Goal: Transaction & Acquisition: Purchase product/service

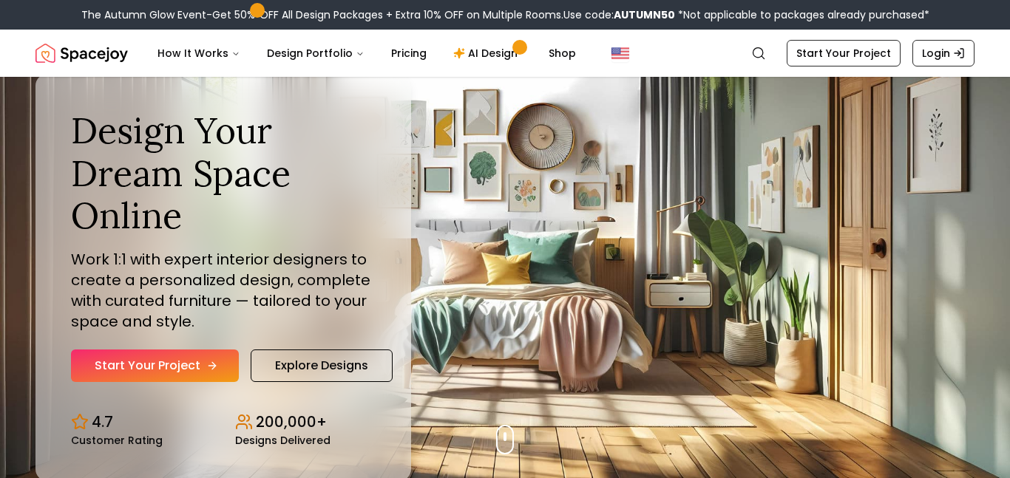
click at [172, 364] on link "Start Your Project" at bounding box center [155, 366] width 168 height 33
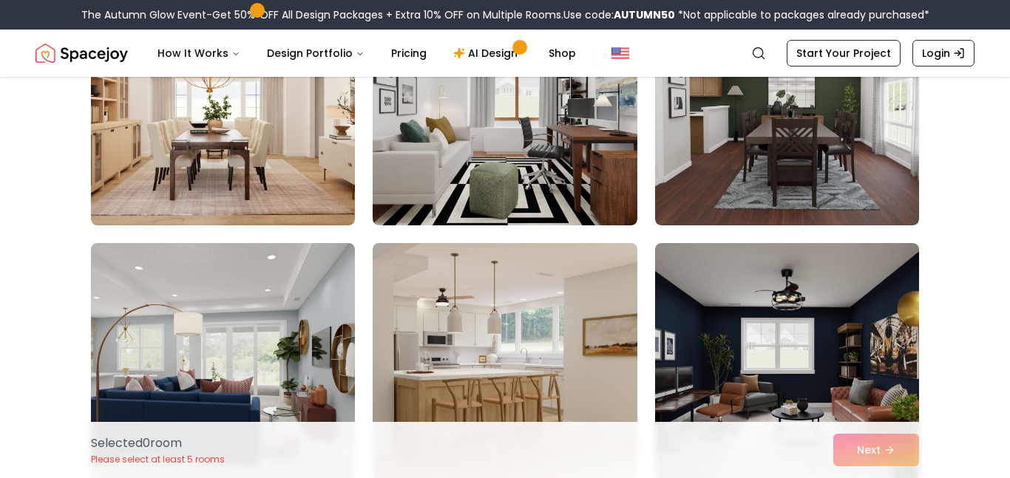
scroll to position [479, 0]
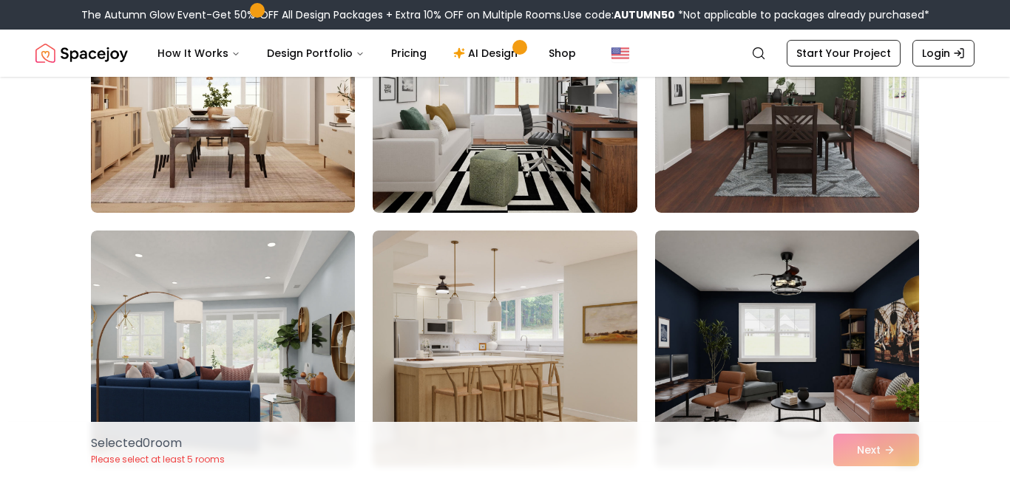
click at [696, 265] on img at bounding box center [786, 349] width 277 height 248
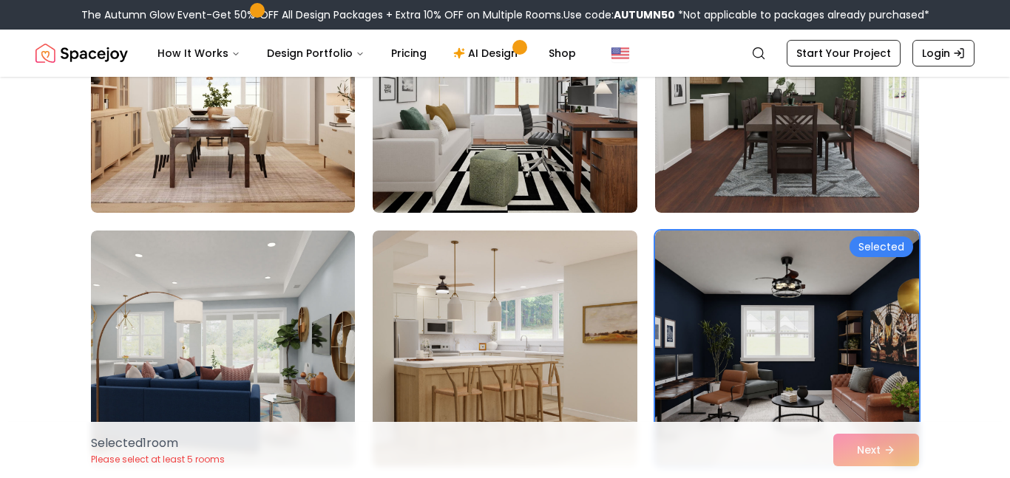
click at [846, 440] on div "Selected 1 room Please select at least 5 rooms Next" at bounding box center [505, 450] width 852 height 56
click at [624, 333] on img at bounding box center [504, 349] width 277 height 248
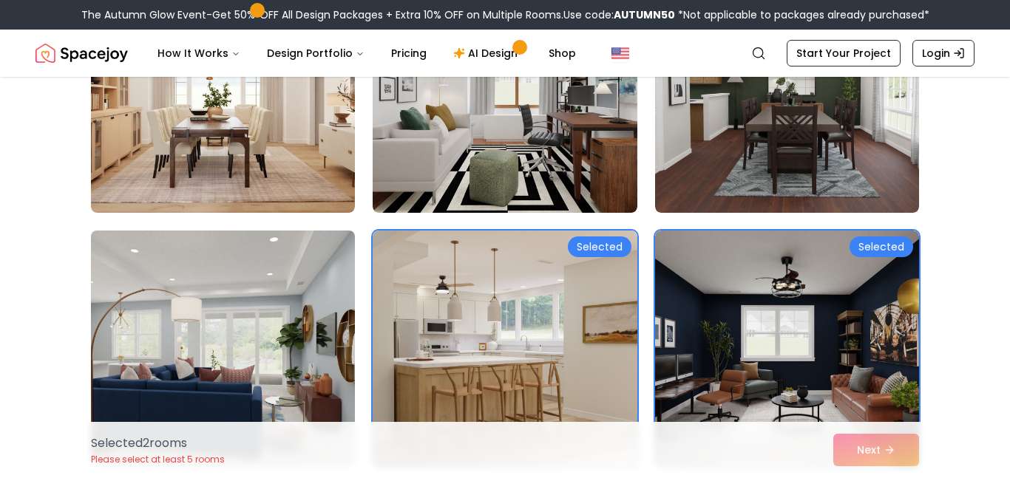
click at [345, 301] on img at bounding box center [222, 349] width 277 height 248
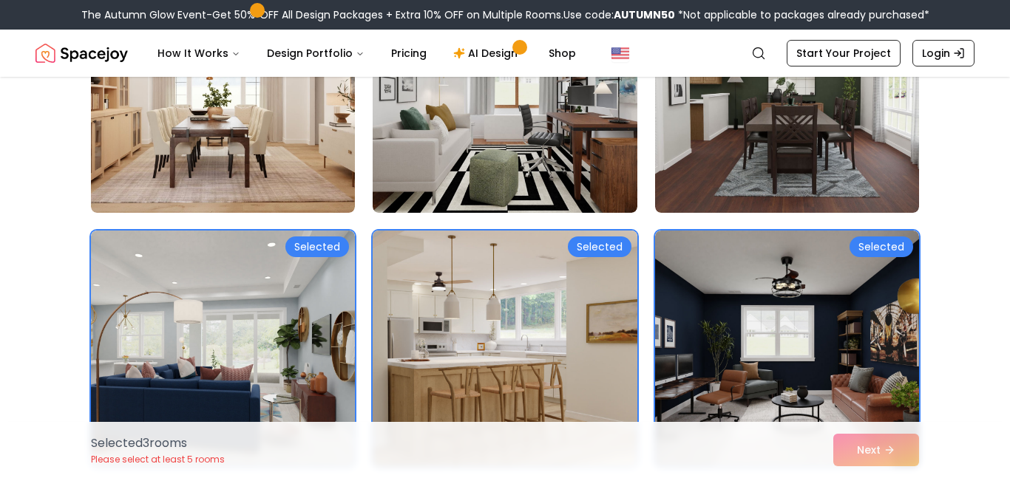
click at [397, 304] on img at bounding box center [504, 349] width 277 height 248
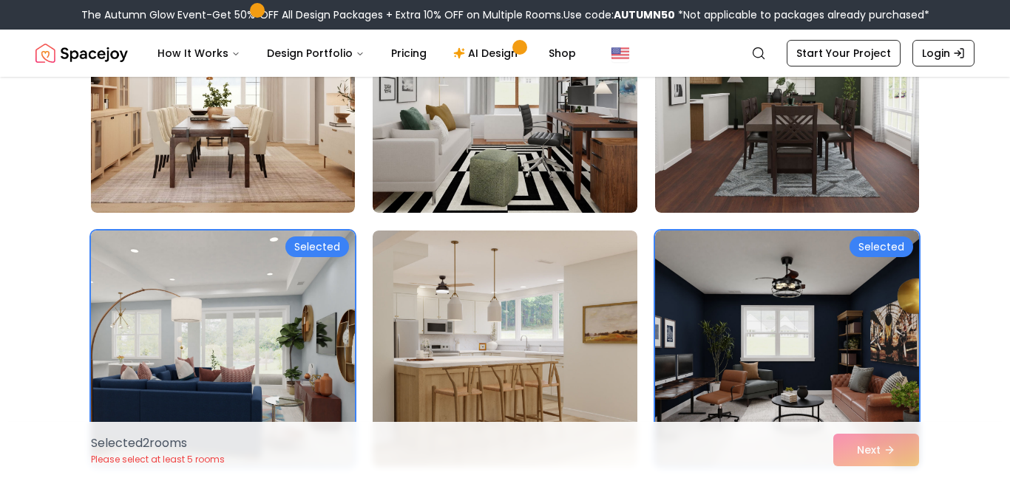
click at [293, 290] on img at bounding box center [222, 349] width 277 height 248
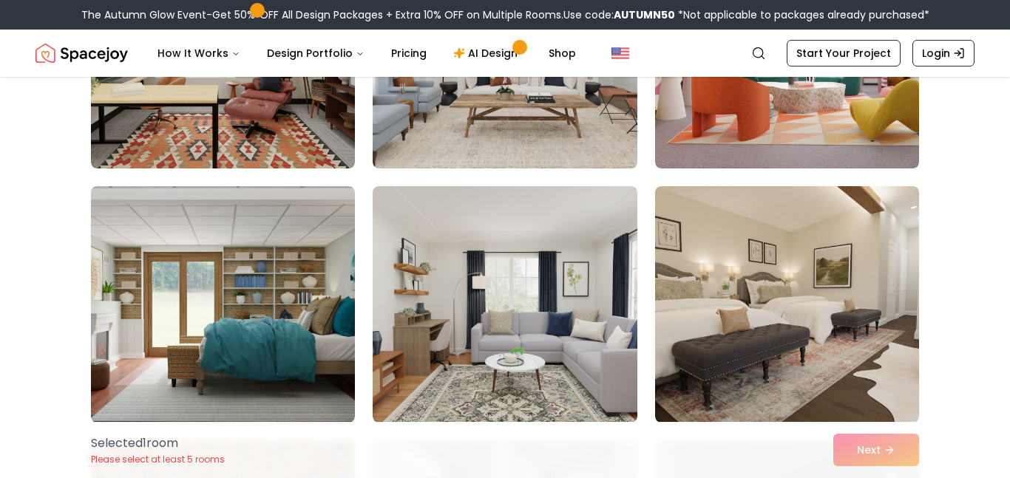
scroll to position [1040, 0]
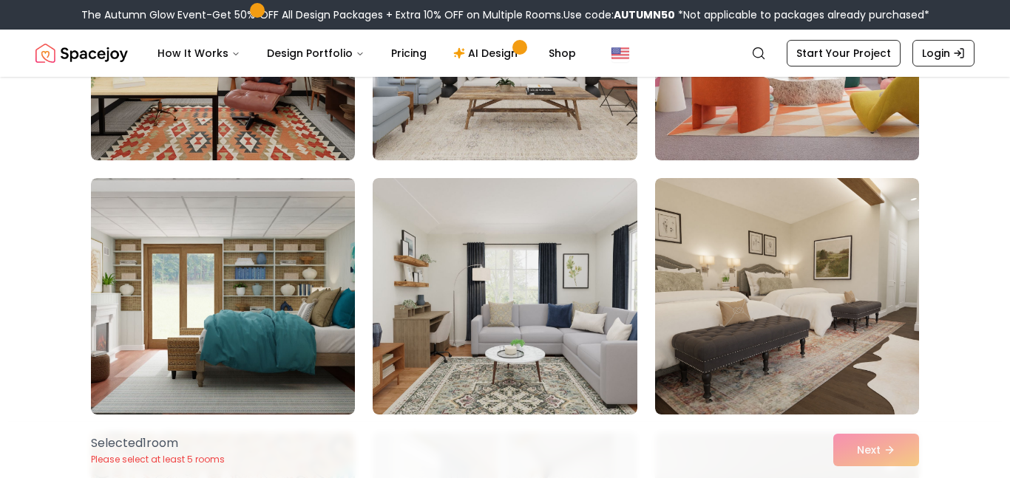
click at [889, 460] on div "Selected 1 room Please select at least 5 rooms Next" at bounding box center [505, 450] width 852 height 56
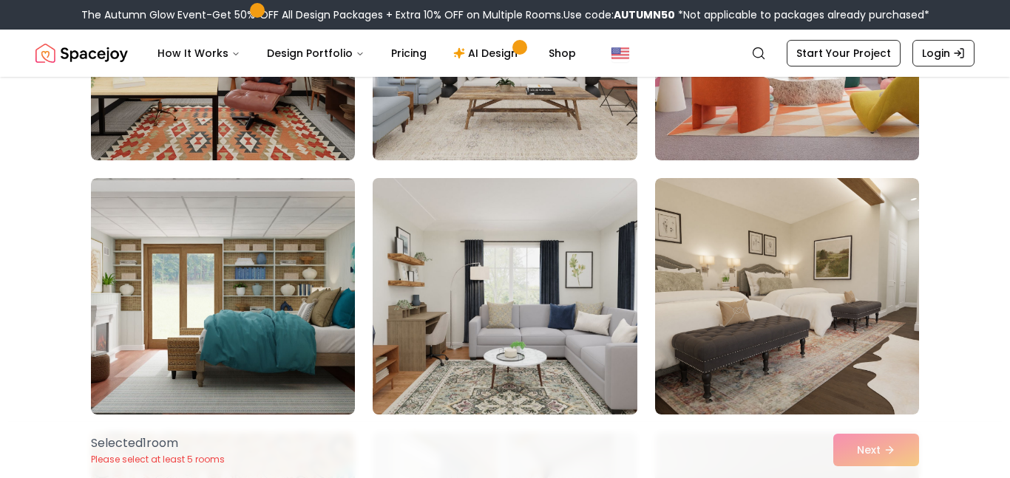
click at [435, 301] on img at bounding box center [504, 296] width 277 height 248
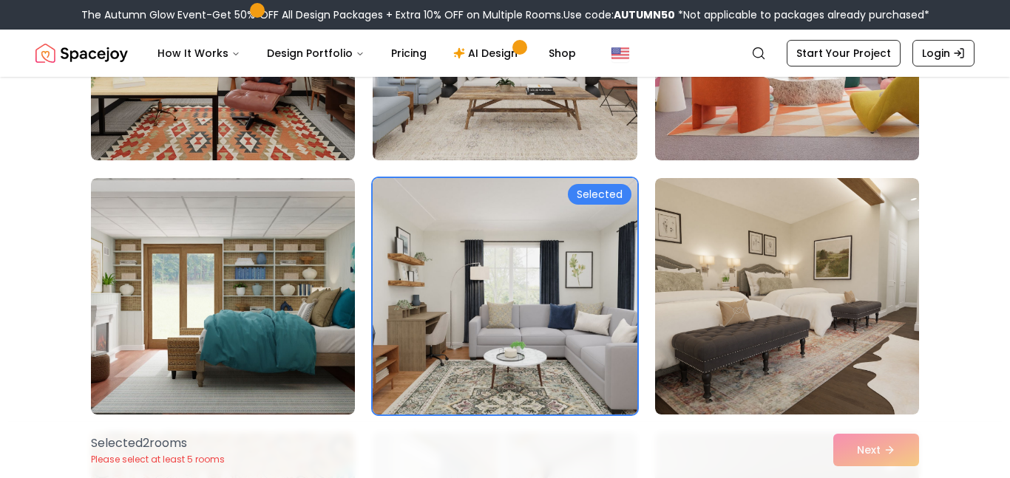
click at [427, 302] on img at bounding box center [504, 296] width 277 height 248
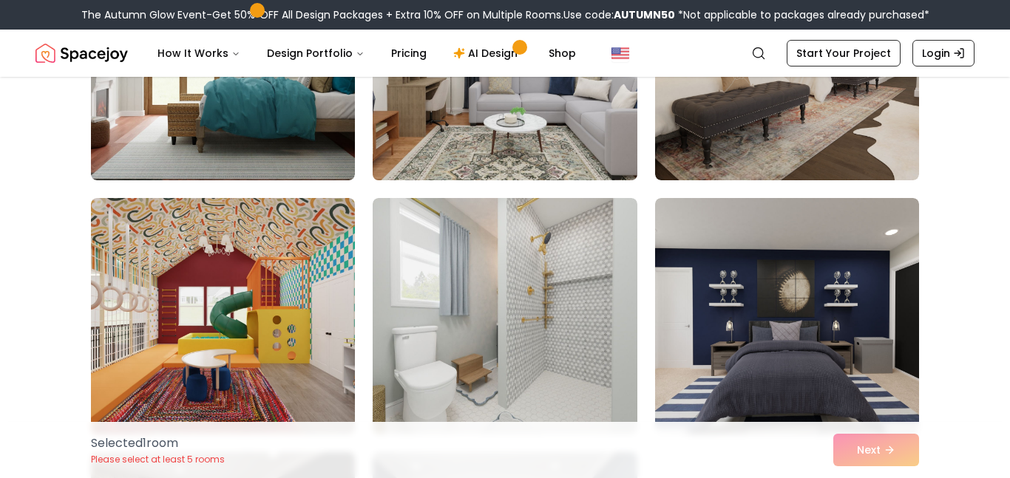
scroll to position [1363, 0]
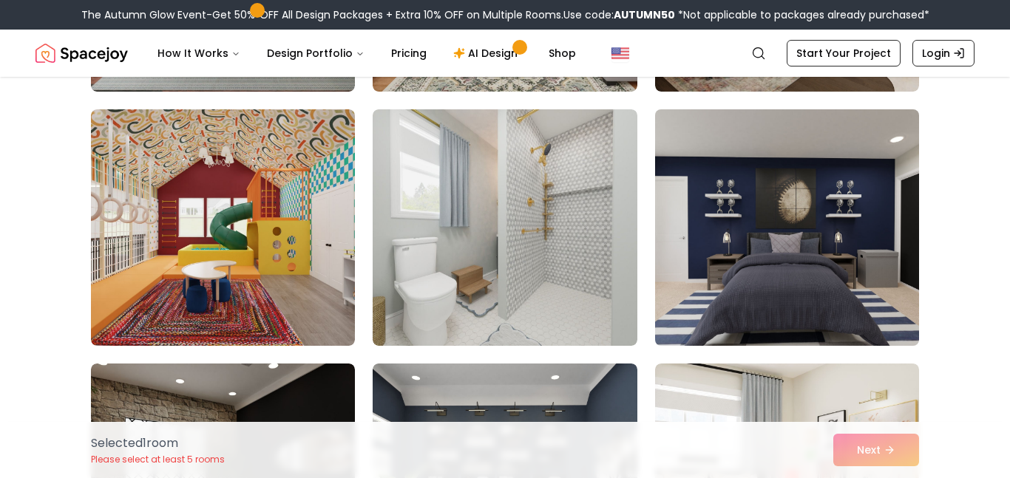
click at [737, 316] on img at bounding box center [786, 227] width 277 height 248
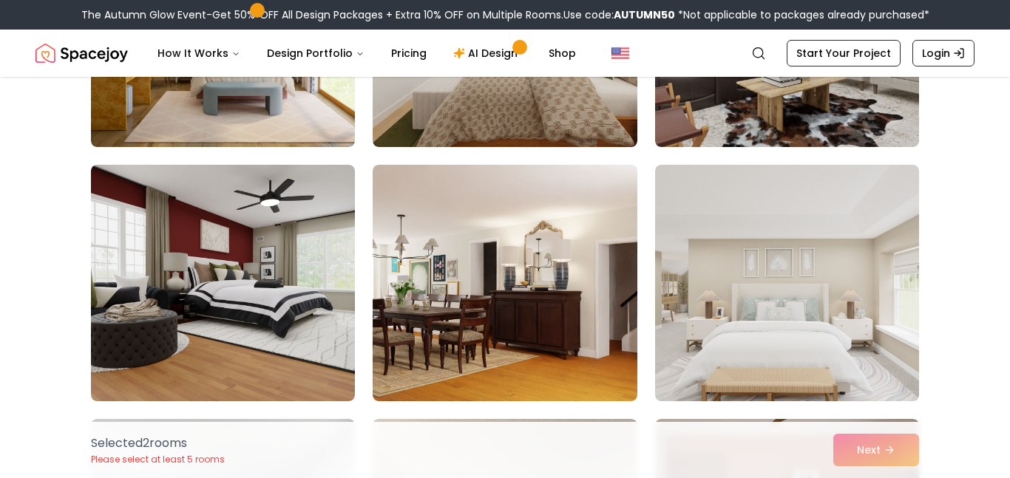
scroll to position [3609, 0]
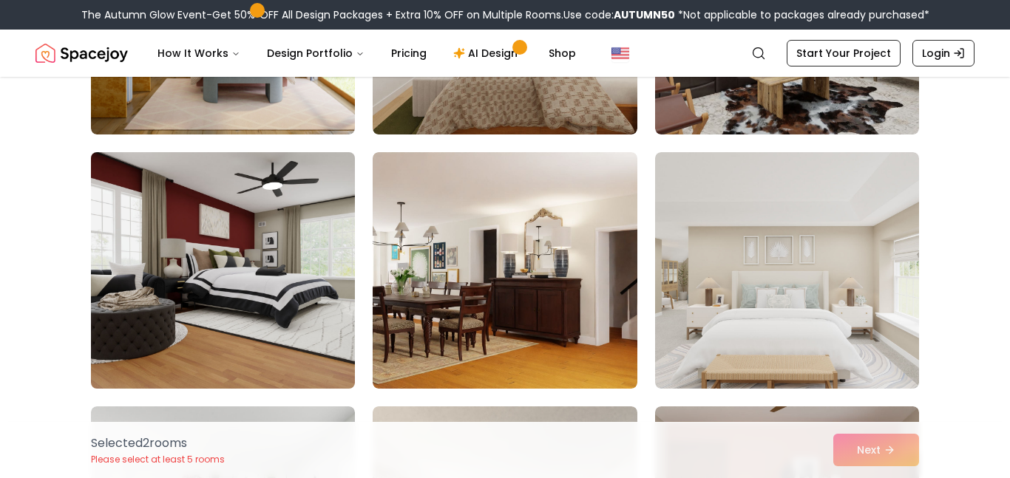
click at [253, 339] on img at bounding box center [222, 270] width 277 height 248
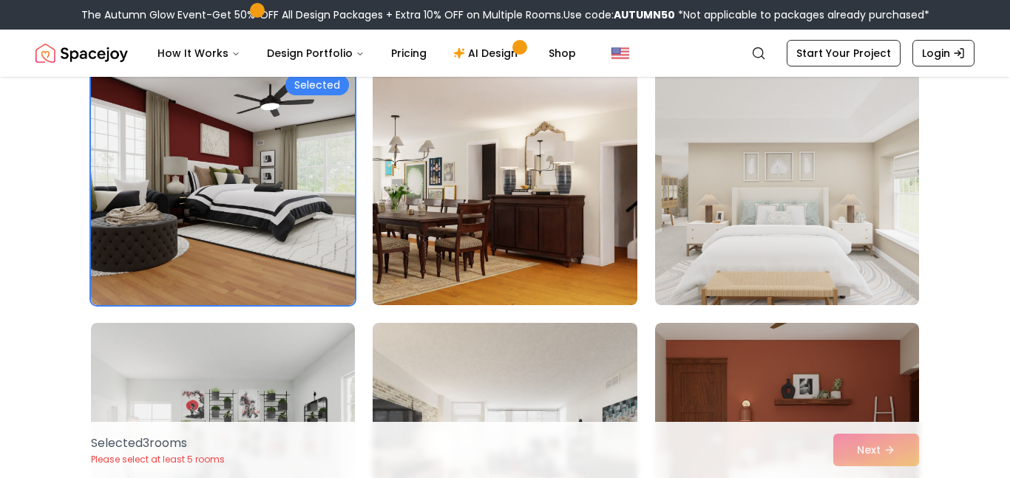
click at [500, 250] on img at bounding box center [504, 187] width 277 height 248
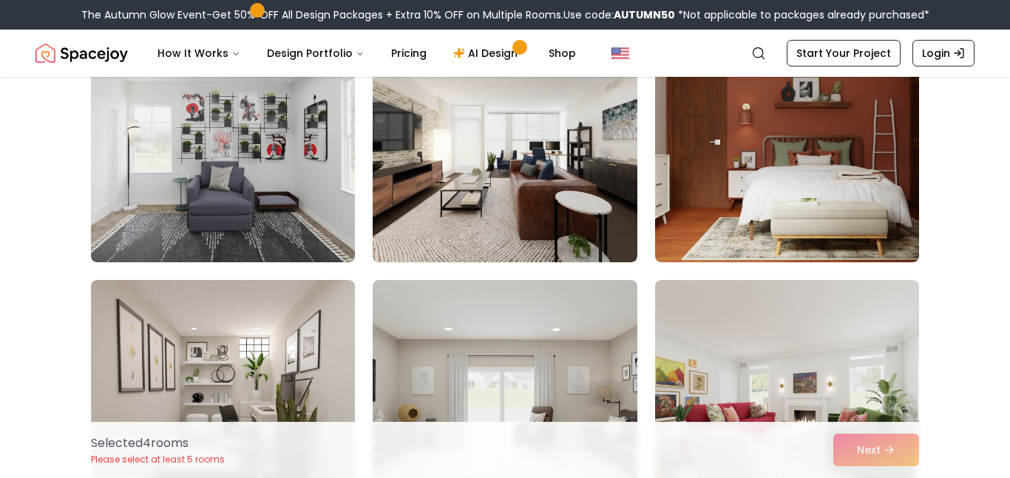
scroll to position [3963, 0]
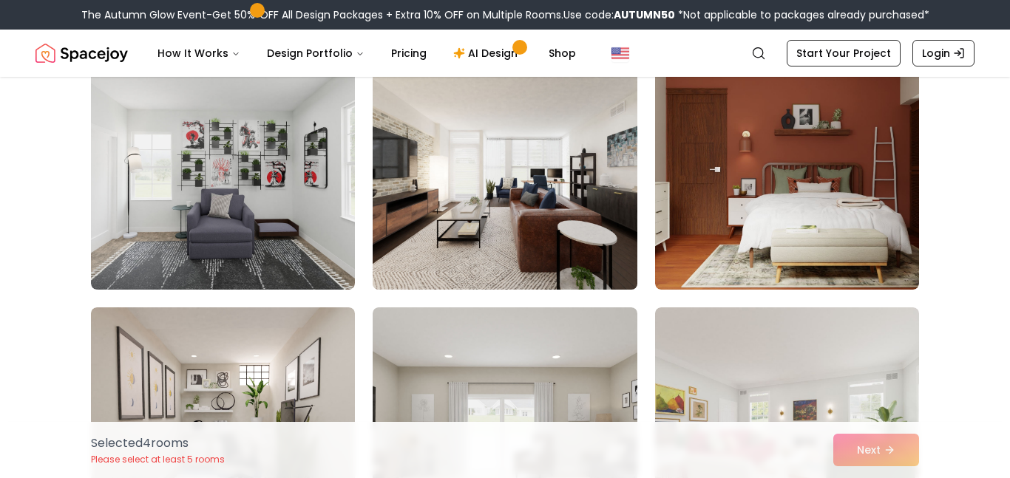
click at [518, 248] on img at bounding box center [504, 171] width 277 height 248
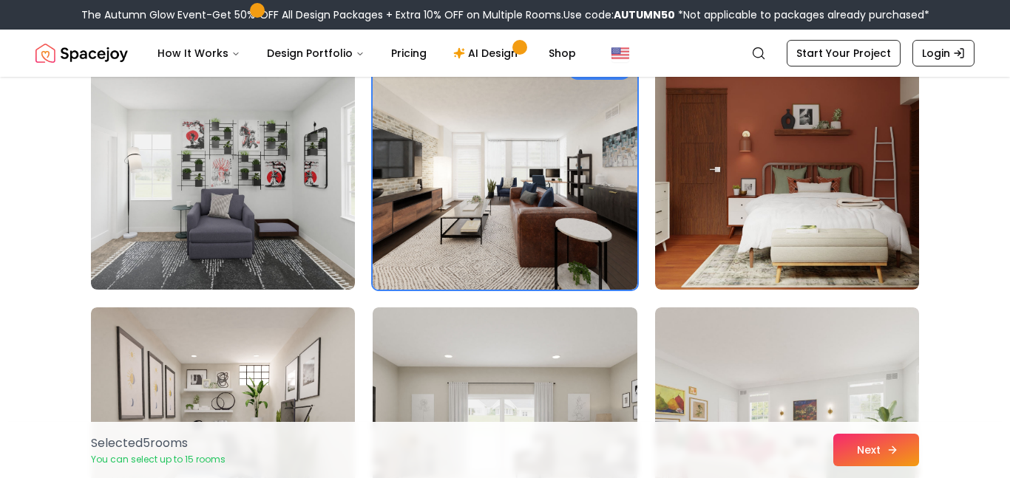
click at [846, 438] on button "Next" at bounding box center [876, 450] width 86 height 33
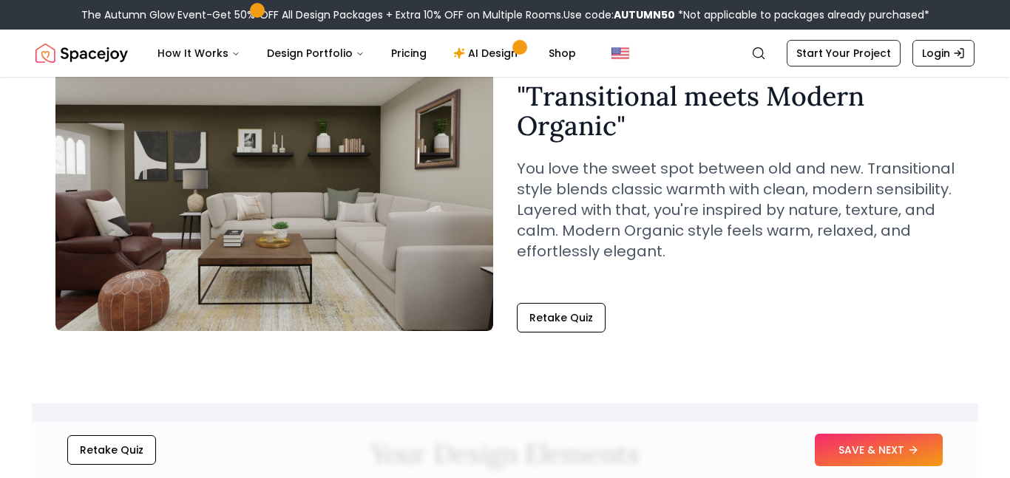
scroll to position [109, 0]
click at [854, 447] on button "SAVE & NEXT" at bounding box center [879, 450] width 128 height 33
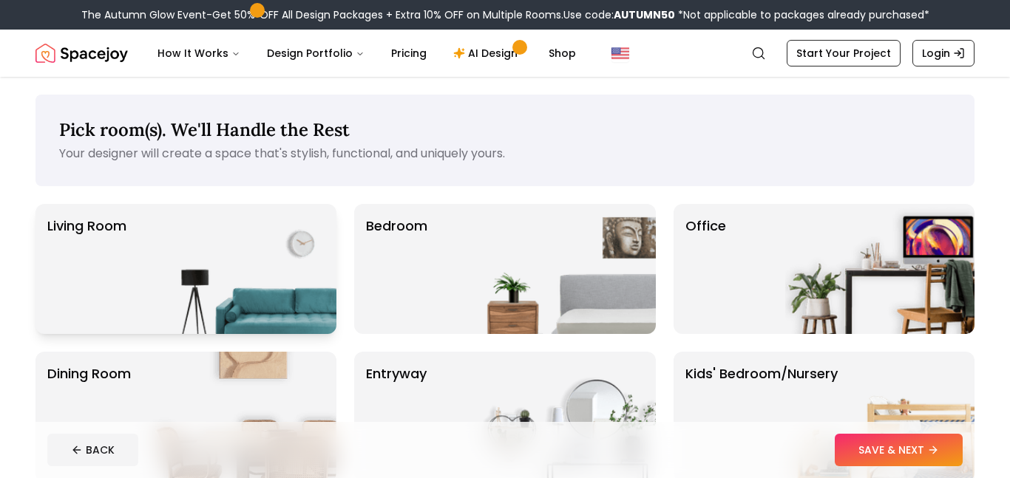
click at [223, 264] on img at bounding box center [241, 269] width 189 height 130
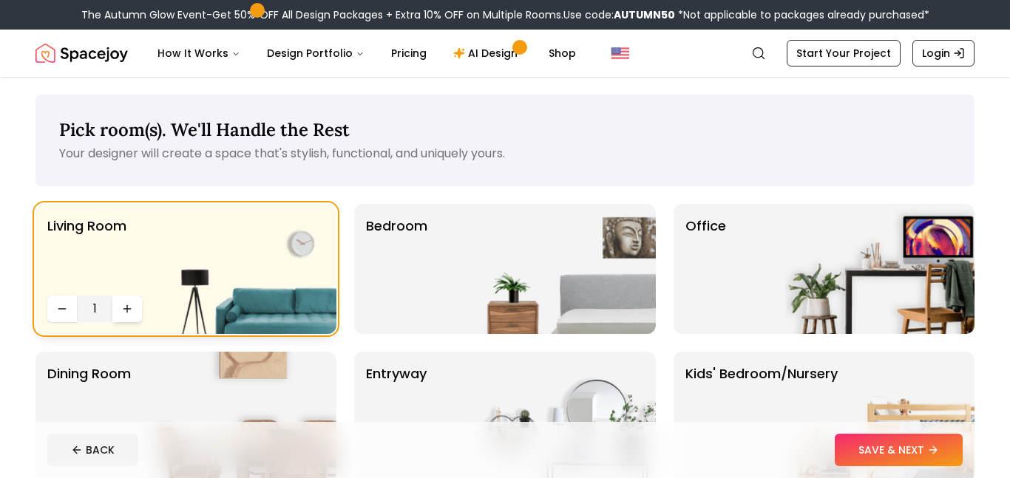
click at [127, 315] on button "Increase quantity" at bounding box center [127, 309] width 30 height 27
click at [455, 301] on div "Bedroom" at bounding box center [504, 269] width 301 height 130
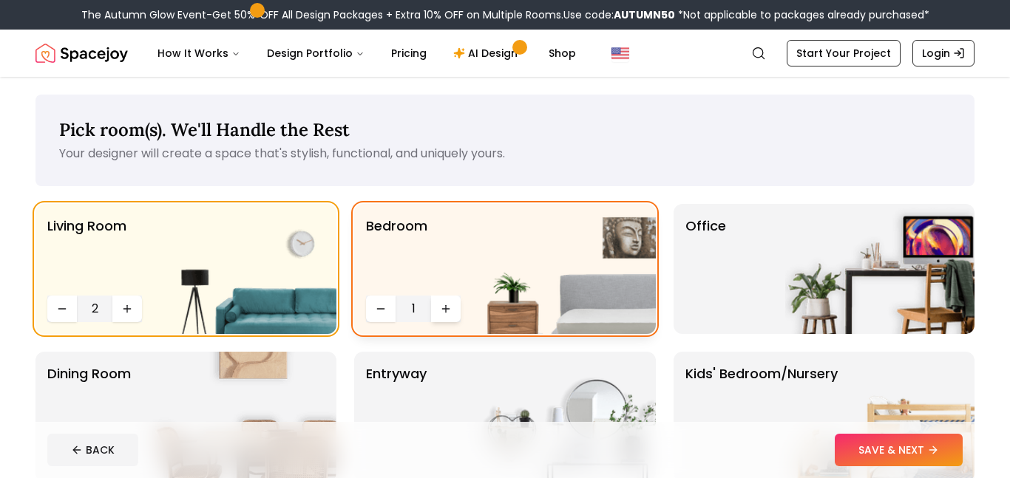
click at [444, 311] on icon "Increase quantity" at bounding box center [446, 309] width 12 height 12
click at [125, 310] on icon "Increase quantity" at bounding box center [127, 309] width 12 height 12
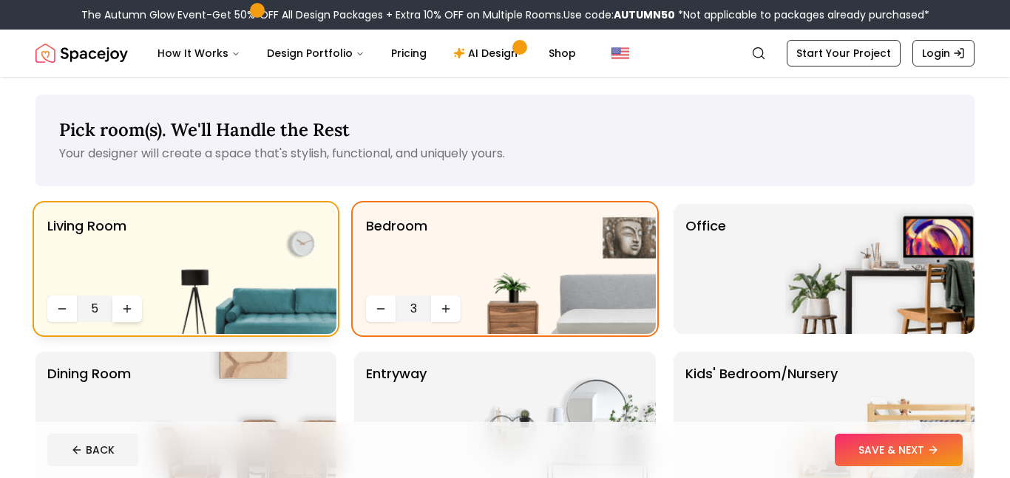
click at [125, 310] on icon "Increase quantity" at bounding box center [127, 309] width 12 height 12
click at [61, 317] on button "Decrease quantity" at bounding box center [62, 309] width 30 height 27
click at [449, 306] on icon "Increase quantity" at bounding box center [446, 309] width 12 height 12
click at [822, 313] on img at bounding box center [879, 269] width 189 height 130
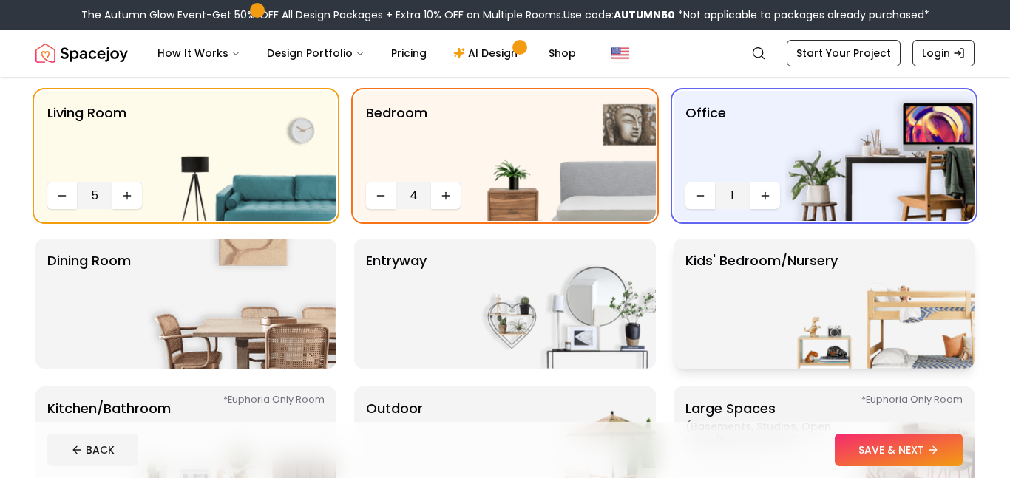
scroll to position [115, 0]
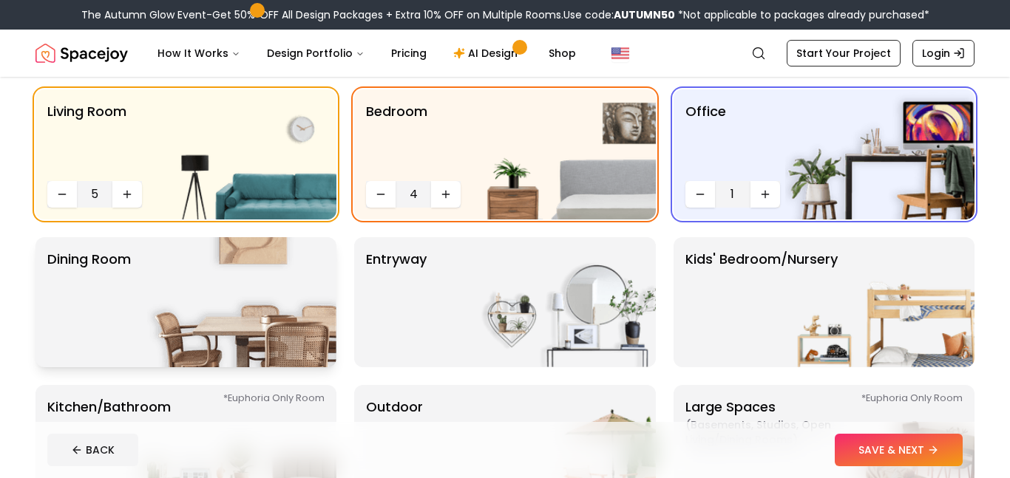
click at [314, 345] on img at bounding box center [241, 302] width 189 height 130
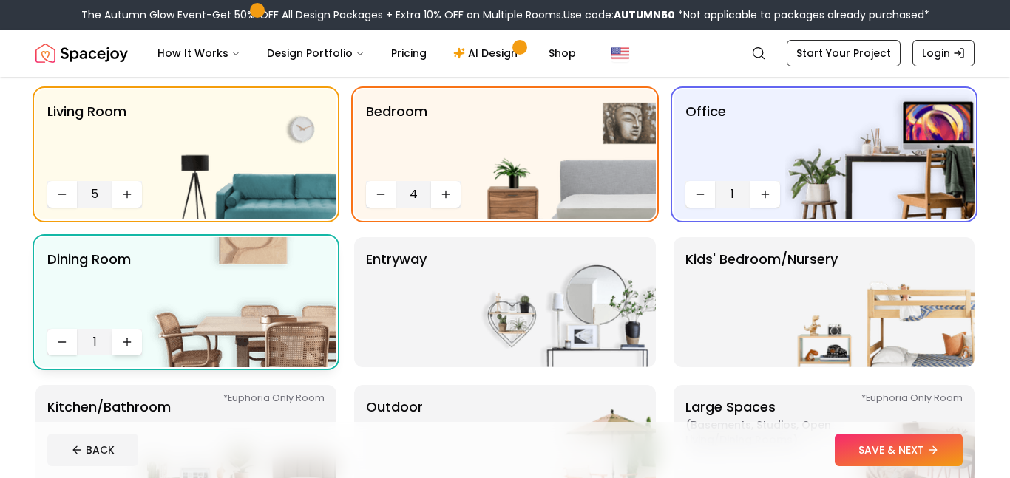
click at [126, 339] on icon "Increase quantity" at bounding box center [127, 342] width 12 height 12
click at [535, 295] on img at bounding box center [560, 302] width 189 height 130
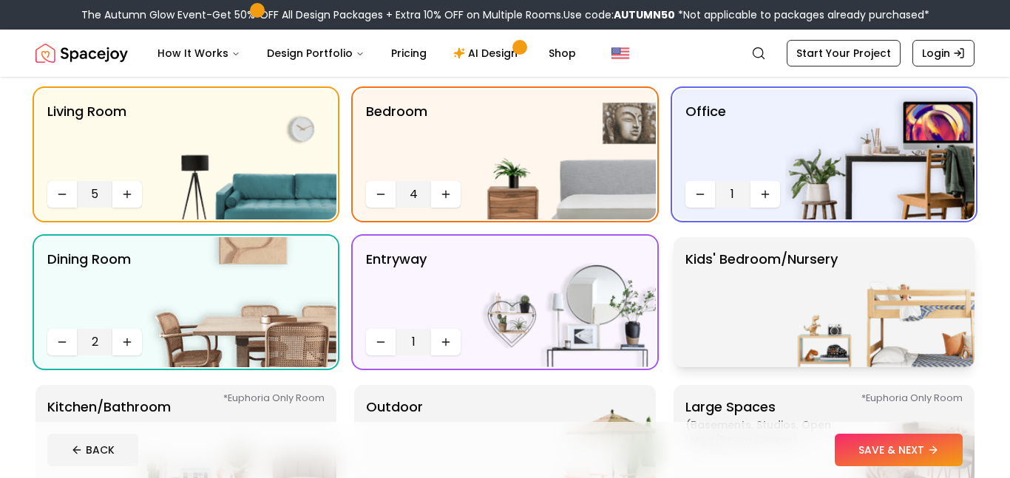
click at [817, 322] on img at bounding box center [879, 302] width 189 height 130
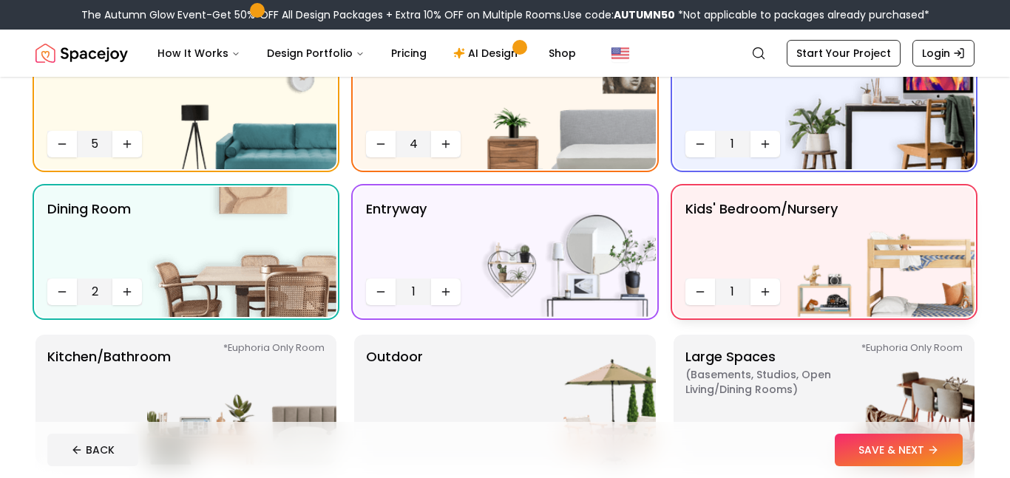
scroll to position [166, 0]
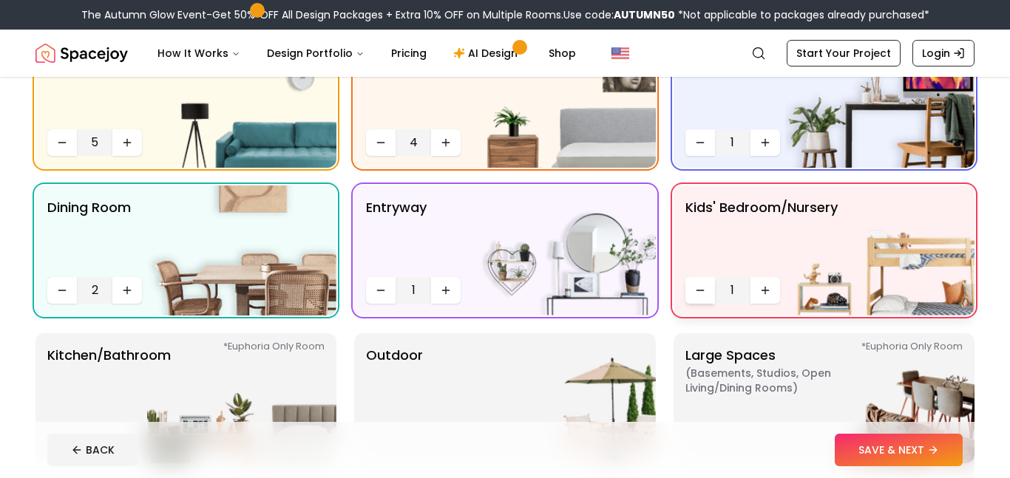
click at [693, 302] on button "Decrease quantity" at bounding box center [700, 290] width 30 height 27
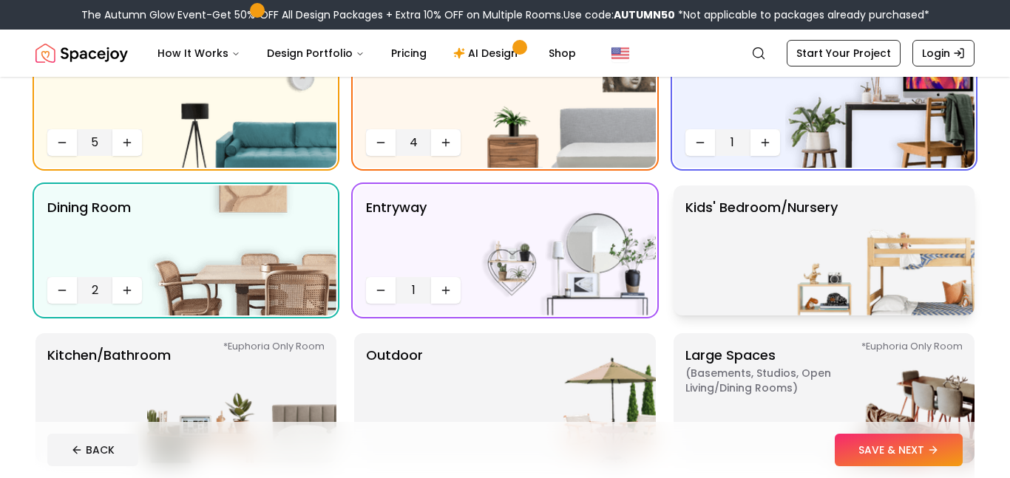
click at [693, 292] on p "Kids' Bedroom/Nursery" at bounding box center [761, 250] width 152 height 106
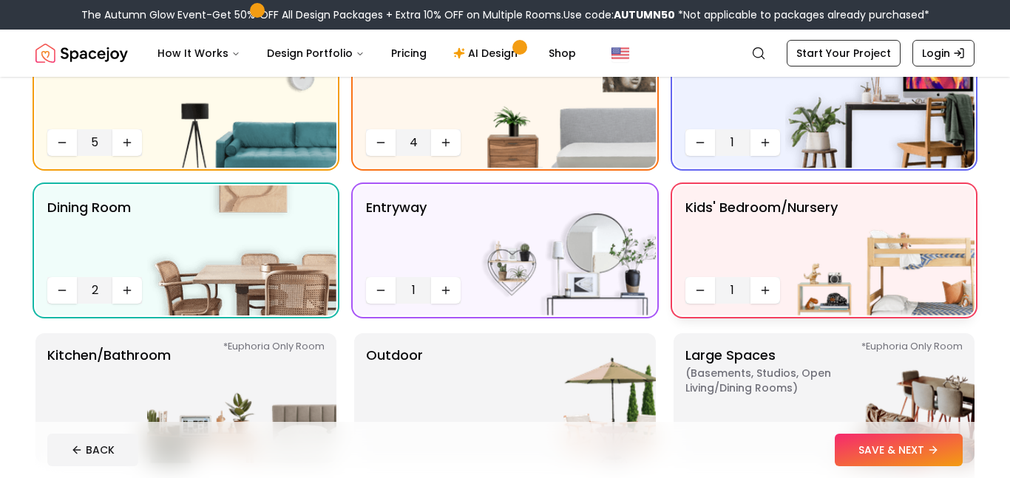
click at [694, 292] on icon "Decrease quantity" at bounding box center [700, 291] width 12 height 12
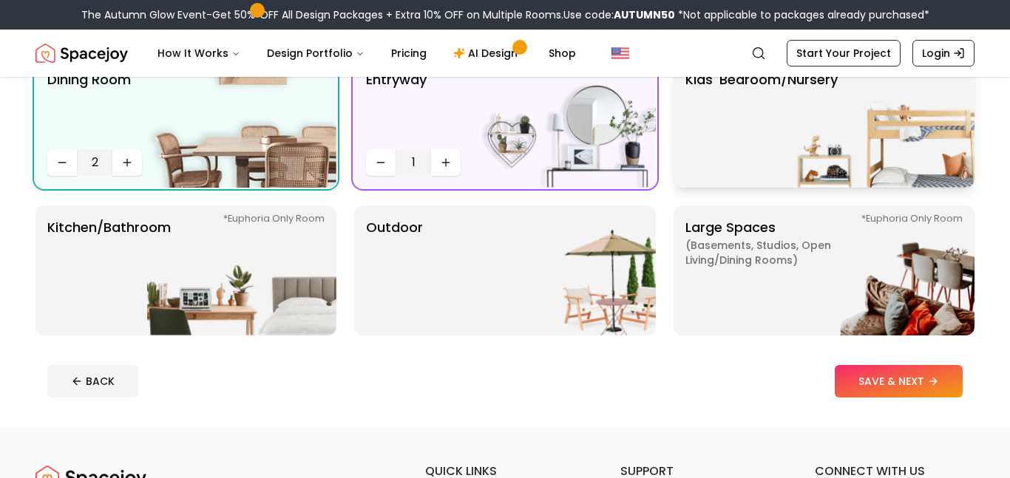
scroll to position [300, 0]
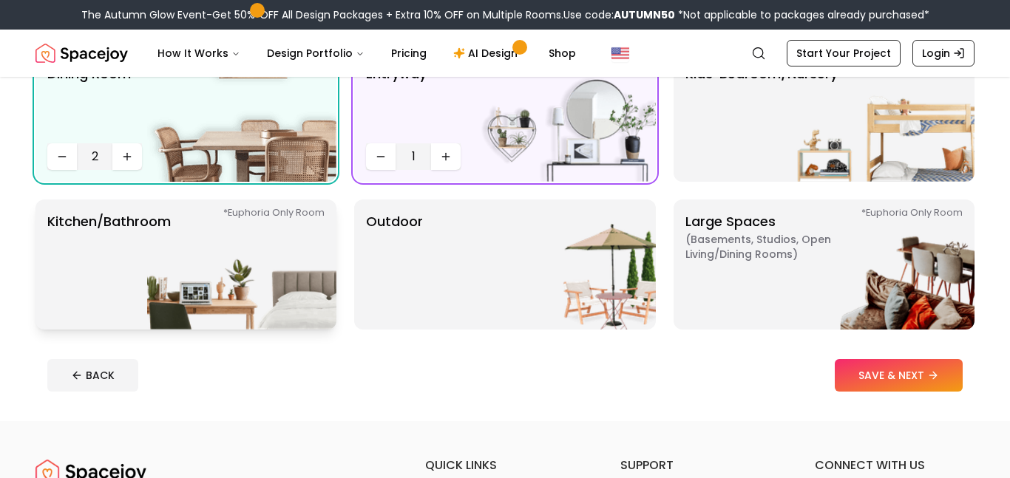
click at [172, 242] on img at bounding box center [241, 265] width 189 height 130
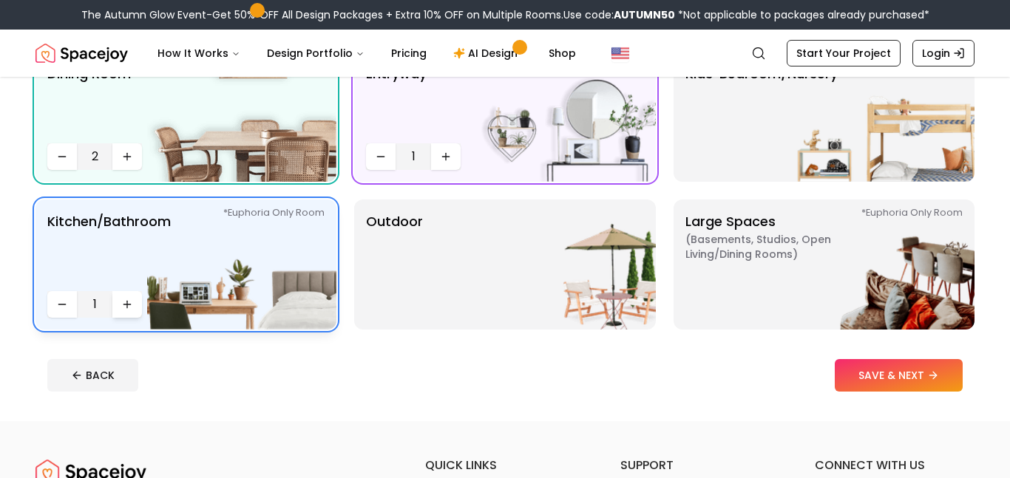
click at [135, 300] on button "Increase quantity" at bounding box center [127, 304] width 30 height 27
click at [62, 308] on icon "Decrease quantity" at bounding box center [62, 305] width 12 height 12
click at [483, 259] on img at bounding box center [560, 265] width 189 height 130
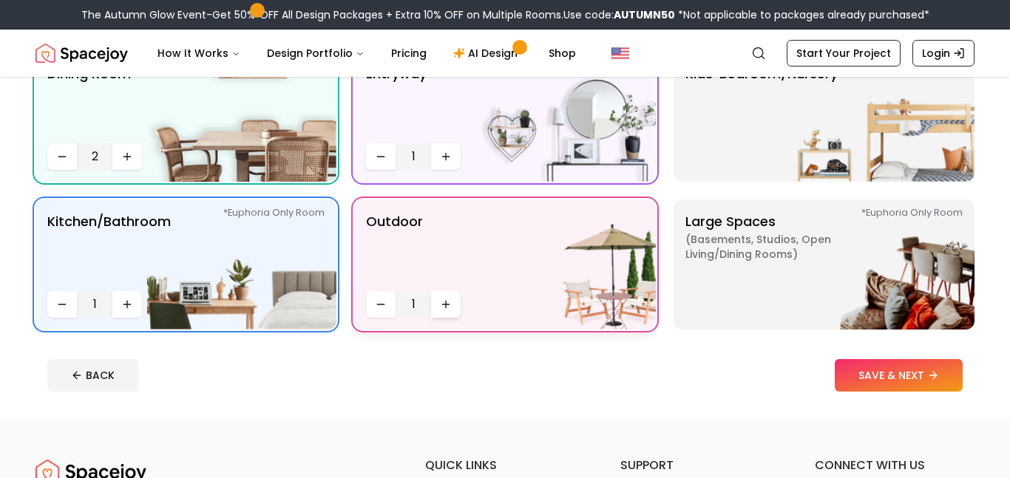
click at [441, 305] on icon "Increase quantity" at bounding box center [446, 305] width 12 height 12
click at [388, 305] on button "Decrease quantity" at bounding box center [381, 304] width 30 height 27
click at [794, 259] on img at bounding box center [879, 265] width 189 height 130
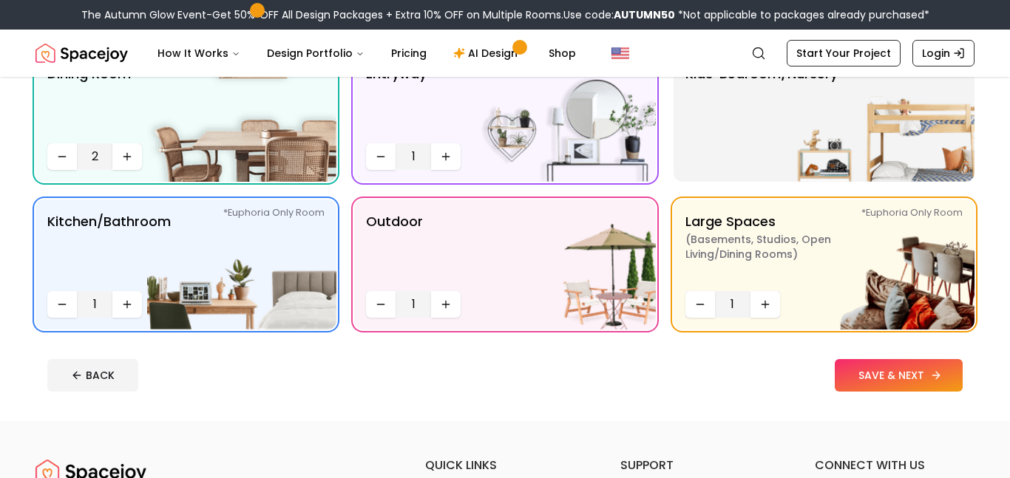
click at [917, 387] on button "SAVE & NEXT" at bounding box center [899, 375] width 128 height 33
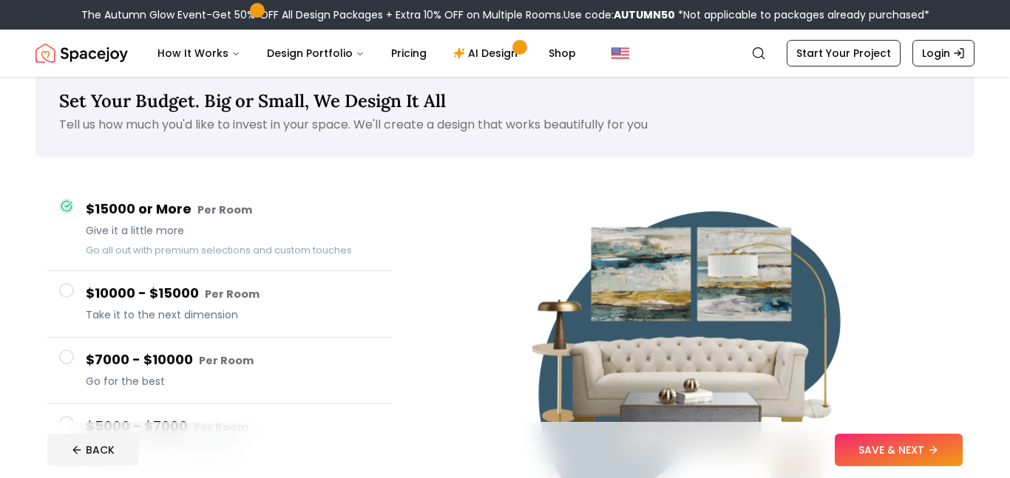
scroll to position [30, 0]
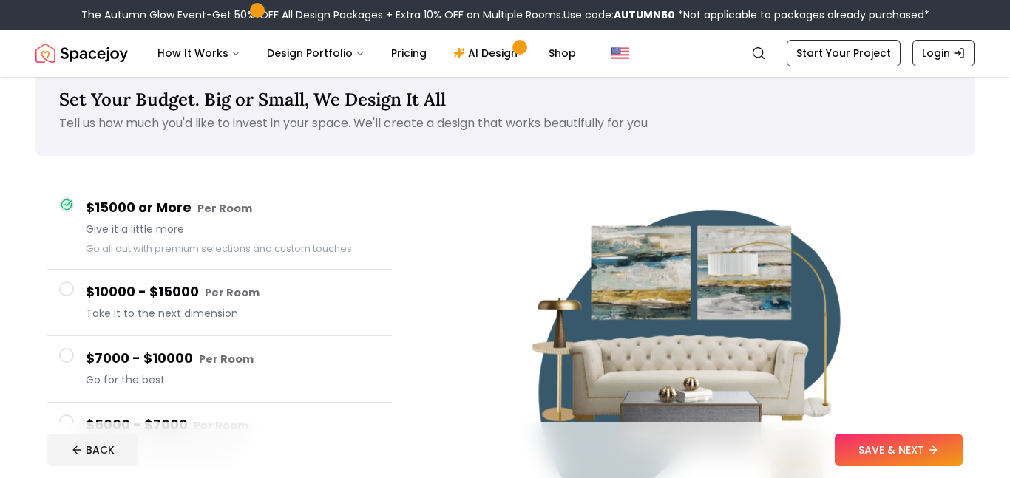
click at [69, 197] on span at bounding box center [66, 204] width 15 height 15
click at [923, 457] on button "SAVE & NEXT" at bounding box center [899, 450] width 128 height 33
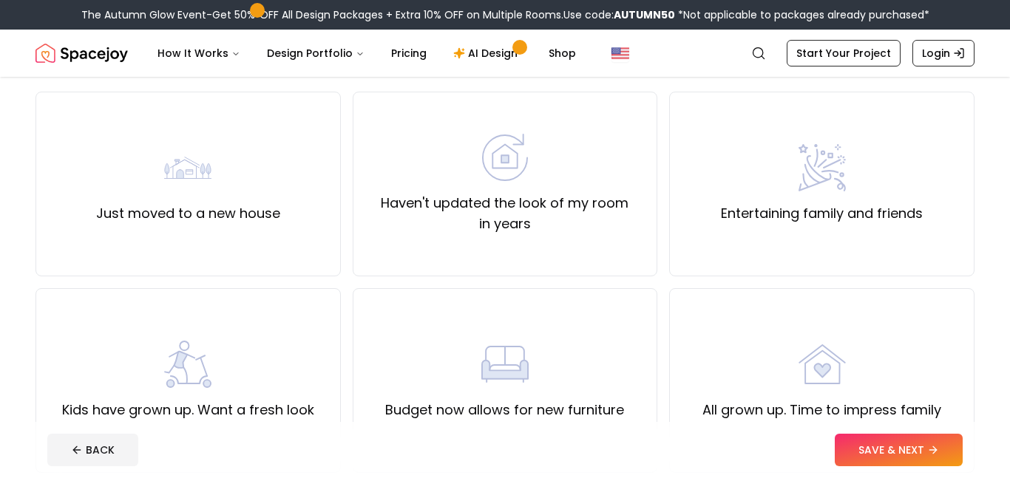
scroll to position [113, 0]
